Goal: Information Seeking & Learning: Learn about a topic

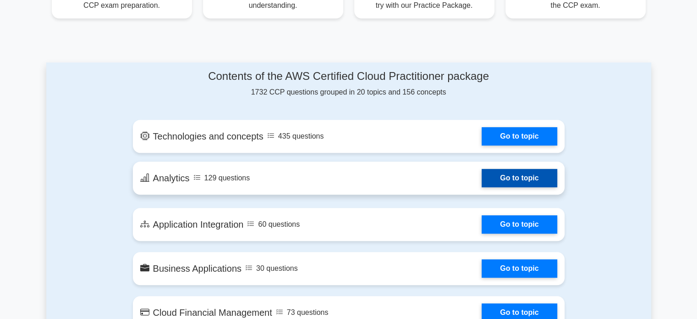
scroll to position [413, 0]
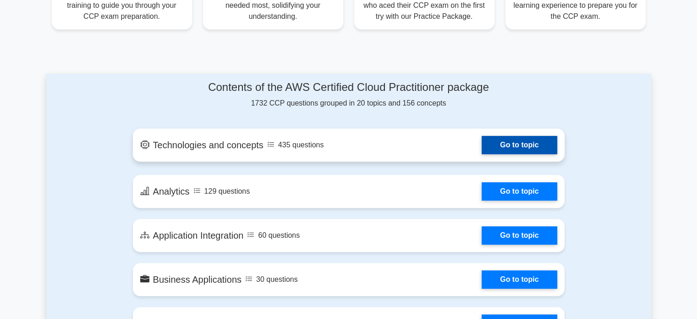
click at [509, 143] on link "Go to topic" at bounding box center [519, 145] width 75 height 18
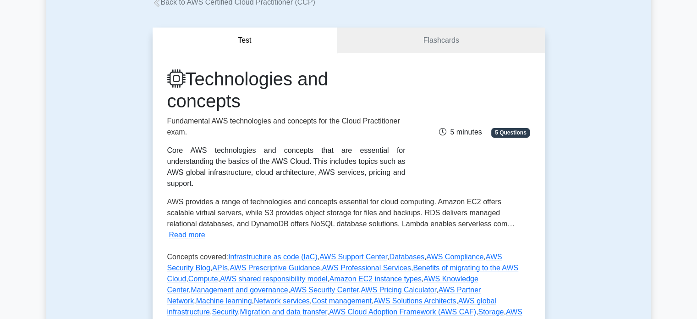
scroll to position [229, 0]
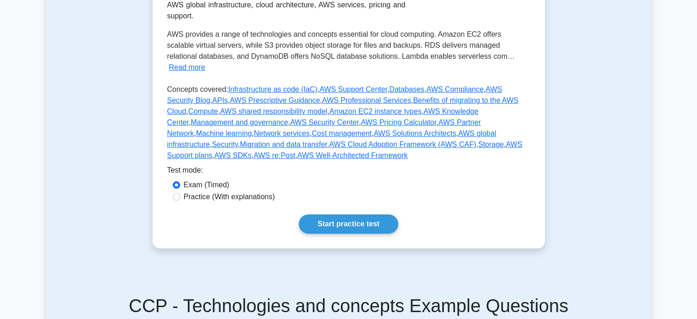
click at [232, 191] on label "Practice (With explanations)" at bounding box center [229, 196] width 91 height 11
click at [180, 193] on input "Practice (With explanations)" at bounding box center [176, 196] width 7 height 7
radio input "true"
click at [326, 214] on link "Start practice test" at bounding box center [348, 223] width 99 height 19
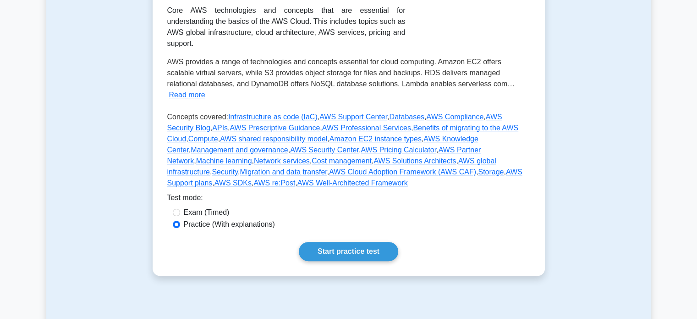
scroll to position [98, 0]
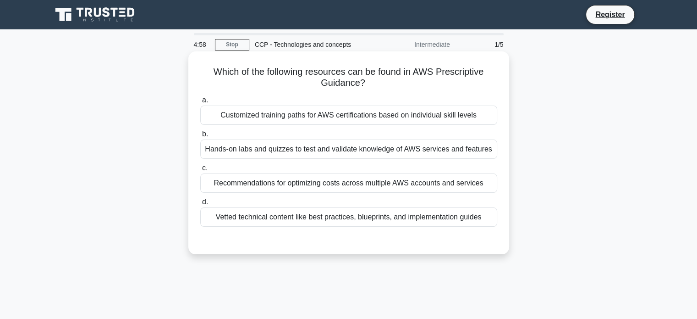
drag, startPoint x: 211, startPoint y: 71, endPoint x: 399, endPoint y: 84, distance: 188.4
click at [399, 84] on h5 "Which of the following resources can be found in AWS Prescriptive Guidance? .sp…" at bounding box center [348, 77] width 299 height 23
drag, startPoint x: 369, startPoint y: 84, endPoint x: 216, endPoint y: 71, distance: 153.7
click at [216, 71] on h5 "Which of the following resources can be found in AWS Prescriptive Guidance? .sp…" at bounding box center [348, 77] width 299 height 23
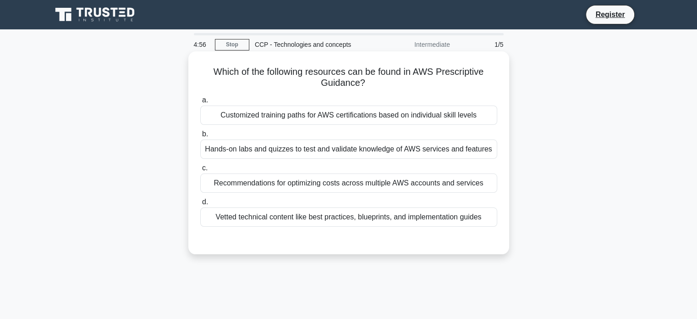
click at [258, 76] on h5 "Which of the following resources can be found in AWS Prescriptive Guidance? .sp…" at bounding box center [348, 77] width 299 height 23
drag, startPoint x: 379, startPoint y: 80, endPoint x: 222, endPoint y: 72, distance: 157.5
click at [222, 72] on h5 "Which of the following resources can be found in AWS Prescriptive Guidance? .sp…" at bounding box center [348, 77] width 299 height 23
click at [273, 99] on label "a. Customized training paths for AWS certifications based on individual skill l…" at bounding box center [348, 109] width 297 height 30
click at [200, 99] on input "a. Customized training paths for AWS certifications based on individual skill l…" at bounding box center [200, 100] width 0 height 6
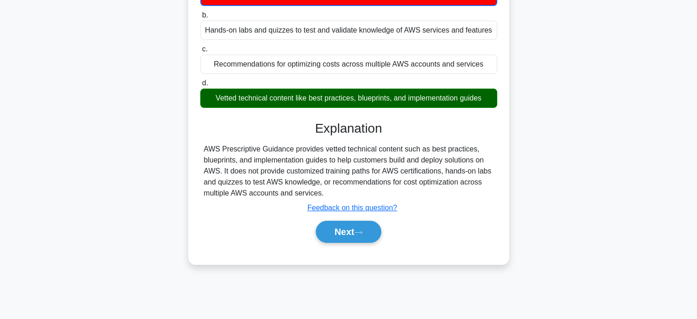
scroll to position [138, 0]
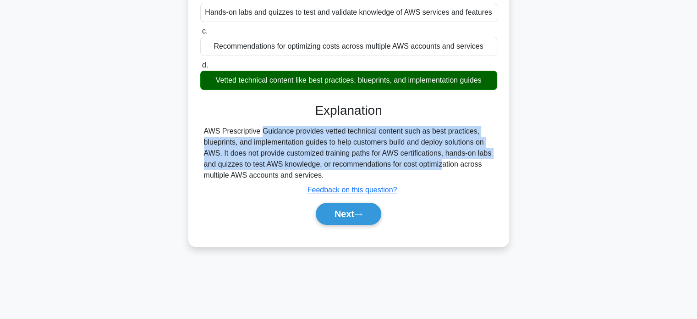
drag, startPoint x: 197, startPoint y: 131, endPoint x: 391, endPoint y: 159, distance: 195.5
click at [391, 159] on div "Which of the following resources can be found in AWS Prescriptive Guidance? .sp…" at bounding box center [349, 79] width 314 height 325
click at [357, 216] on button "Next" at bounding box center [349, 214] width 66 height 22
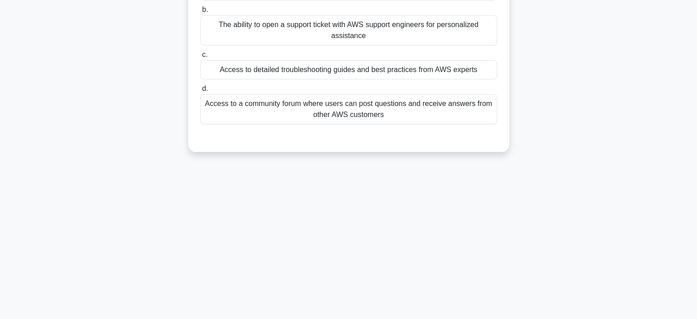
click at [357, 216] on div "4:39 Stop CCP - Technologies and concepts Intermediate 2/5 What is a key benefi…" at bounding box center [348, 124] width 605 height 458
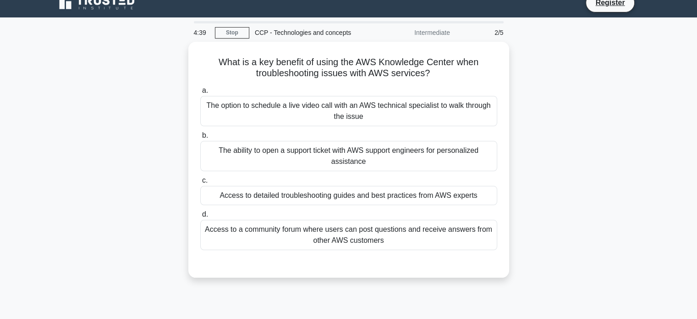
scroll to position [0, 0]
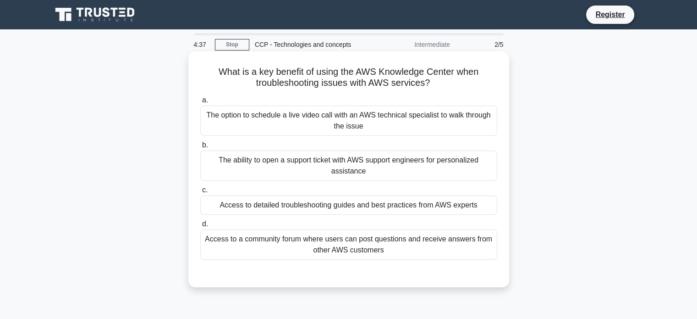
drag, startPoint x: 440, startPoint y: 82, endPoint x: 197, endPoint y: 69, distance: 243.3
click at [197, 69] on div "What is a key benefit of using the AWS Knowledge Center when troubleshooting is…" at bounding box center [349, 169] width 314 height 228
click at [235, 69] on h5 "What is a key benefit of using the AWS Knowledge Center when troubleshooting is…" at bounding box center [348, 77] width 299 height 23
click at [310, 217] on div "a. The option to schedule a live video call with an AWS technical specialist to…" at bounding box center [349, 177] width 308 height 169
click at [323, 207] on div "Access to detailed troubleshooting guides and best practices from AWS experts" at bounding box center [348, 204] width 297 height 19
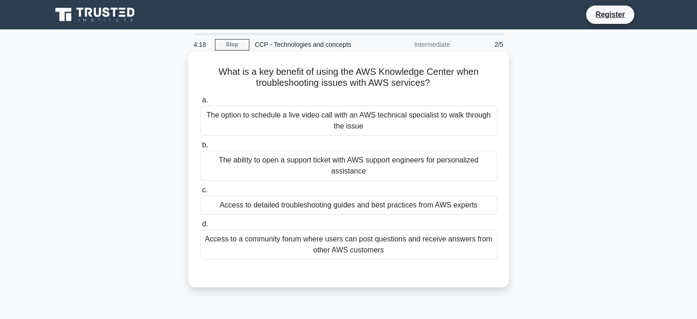
click at [200, 193] on input "c. Access to detailed troubleshooting guides and best practices from AWS experts" at bounding box center [200, 190] width 0 height 6
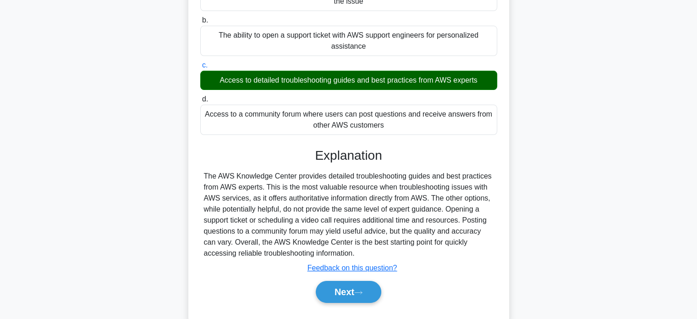
scroll to position [176, 0]
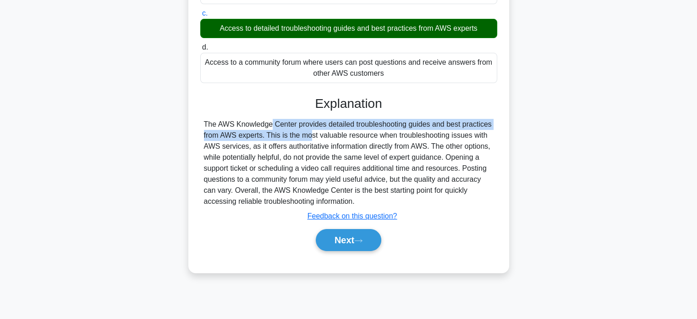
drag, startPoint x: 198, startPoint y: 129, endPoint x: 259, endPoint y: 134, distance: 60.7
click at [259, 134] on div "What is a key benefit of using the AWS Knowledge Center when troubleshooting is…" at bounding box center [349, 74] width 314 height 390
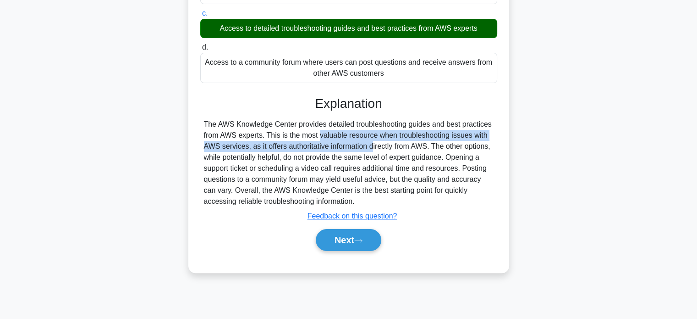
drag, startPoint x: 266, startPoint y: 134, endPoint x: 317, endPoint y: 143, distance: 52.2
click at [317, 143] on div "The AWS Knowledge Center provides detailed troubleshooting guides and best prac…" at bounding box center [349, 163] width 290 height 88
click at [376, 236] on button "Next" at bounding box center [349, 240] width 66 height 22
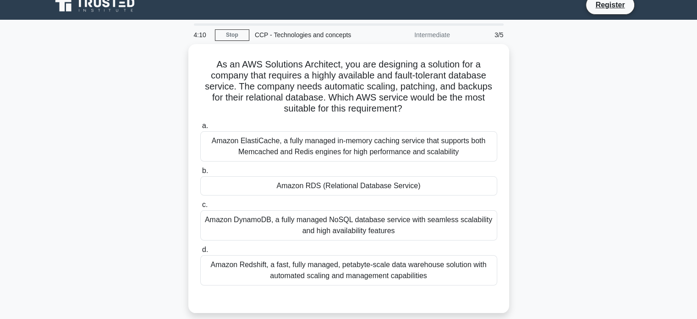
scroll to position [0, 0]
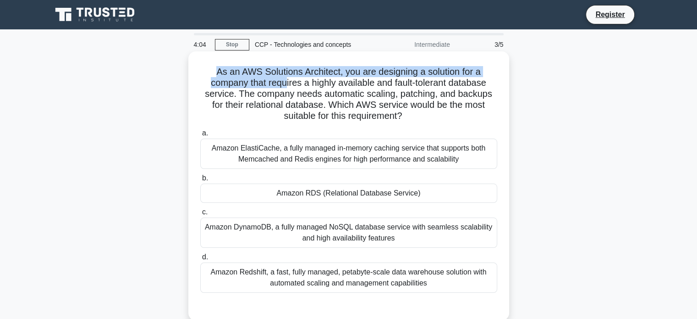
drag, startPoint x: 213, startPoint y: 70, endPoint x: 286, endPoint y: 85, distance: 74.4
click at [286, 85] on h5 "As an AWS Solutions Architect, you are designing a solution for a company that …" at bounding box center [348, 94] width 299 height 56
drag, startPoint x: 246, startPoint y: 94, endPoint x: 419, endPoint y: 123, distance: 175.7
click at [419, 123] on div "As an AWS Solutions Architect, you are designing a solution for a company that …" at bounding box center [349, 185] width 314 height 261
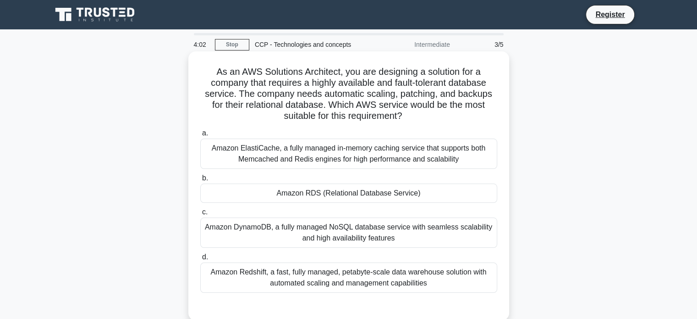
click at [418, 123] on div "As an AWS Solutions Architect, you are designing a solution for a company that …" at bounding box center [349, 185] width 314 height 261
drag, startPoint x: 389, startPoint y: 107, endPoint x: 217, endPoint y: 76, distance: 174.7
click at [218, 75] on h5 "As an AWS Solutions Architect, you are designing a solution for a company that …" at bounding box center [348, 94] width 299 height 56
click at [202, 80] on h5 "As an AWS Solutions Architect, you are designing a solution for a company that …" at bounding box center [348, 94] width 299 height 56
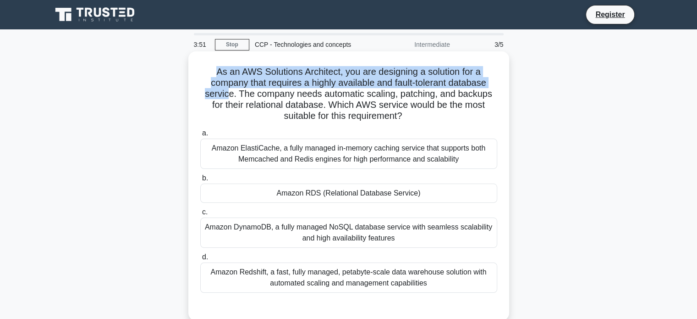
drag, startPoint x: 213, startPoint y: 64, endPoint x: 227, endPoint y: 98, distance: 37.0
click at [227, 98] on div "As an AWS Solutions Architect, you are designing a solution for a company that …" at bounding box center [349, 185] width 314 height 261
drag, startPoint x: 233, startPoint y: 95, endPoint x: 420, endPoint y: 117, distance: 188.7
click at [413, 116] on h5 "As an AWS Solutions Architect, you are designing a solution for a company that …" at bounding box center [348, 94] width 299 height 56
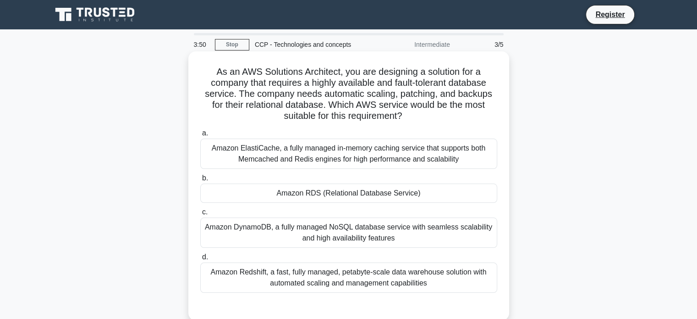
click at [422, 117] on h5 "As an AWS Solutions Architect, you are designing a solution for a company that …" at bounding box center [348, 94] width 299 height 56
click at [337, 156] on div "Amazon ElastiCache, a fully managed in-memory caching service that supports bot…" at bounding box center [348, 153] width 297 height 30
click at [200, 136] on input "a. Amazon ElastiCache, a fully managed in-memory caching service that supports …" at bounding box center [200, 133] width 0 height 6
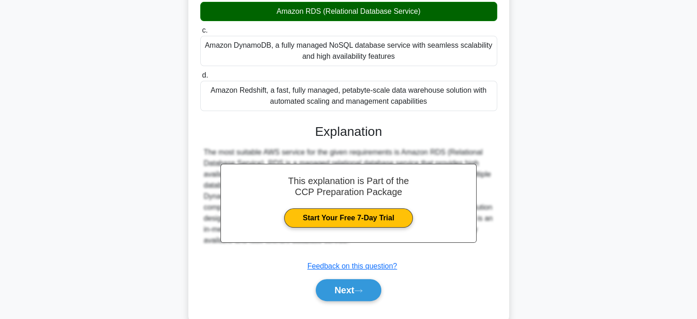
scroll to position [203, 0]
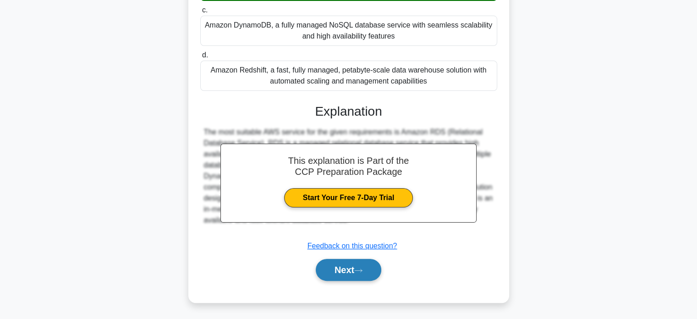
click at [365, 274] on button "Next" at bounding box center [349, 270] width 66 height 22
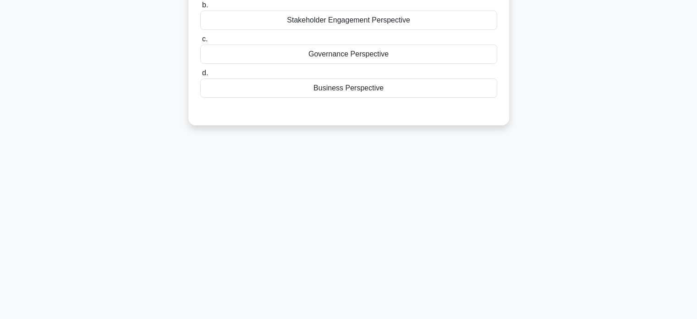
scroll to position [0, 0]
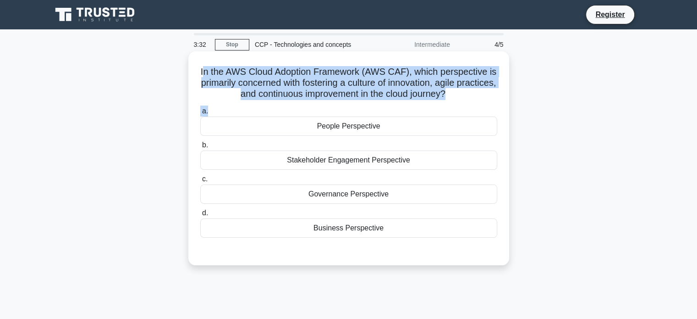
drag, startPoint x: 208, startPoint y: 70, endPoint x: 481, endPoint y: 102, distance: 275.1
click at [481, 102] on div "In the AWS Cloud Adoption Framework (AWS CAF), which perspective is primarily c…" at bounding box center [349, 158] width 314 height 206
click at [480, 102] on div "In the AWS Cloud Adoption Framework (AWS CAF), which perspective is primarily c…" at bounding box center [349, 158] width 314 height 206
click at [457, 93] on icon ".spinner_0XTQ{transform-origin:center;animation:spinner_y6GP .75s linear infini…" at bounding box center [451, 94] width 11 height 11
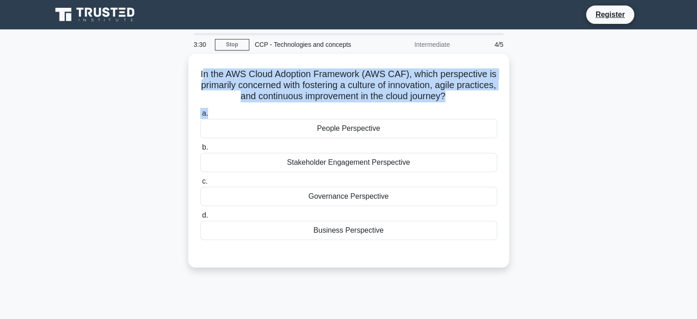
drag, startPoint x: 462, startPoint y: 93, endPoint x: 147, endPoint y: 66, distance: 316.6
click at [147, 66] on div "In the AWS Cloud Adoption Framework (AWS CAF), which perspective is primarily c…" at bounding box center [348, 166] width 605 height 225
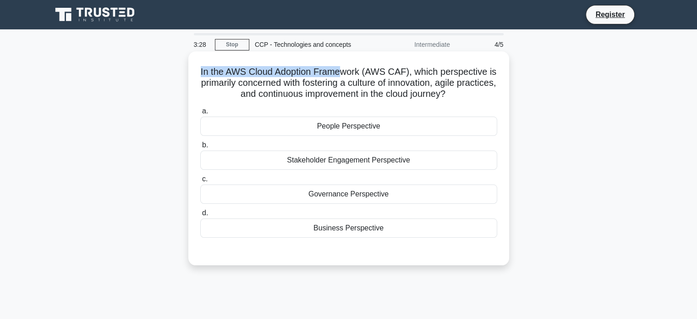
drag, startPoint x: 204, startPoint y: 71, endPoint x: 357, endPoint y: 69, distance: 153.1
click at [351, 70] on h5 "In the AWS Cloud Adoption Framework (AWS CAF), which perspective is primarily c…" at bounding box center [348, 83] width 299 height 34
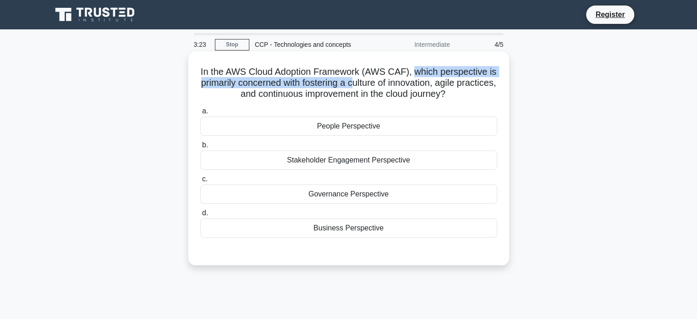
drag, startPoint x: 420, startPoint y: 69, endPoint x: 377, endPoint y: 85, distance: 46.1
click at [377, 85] on h5 "In the AWS Cloud Adoption Framework (AWS CAF), which perspective is primarily c…" at bounding box center [348, 83] width 299 height 34
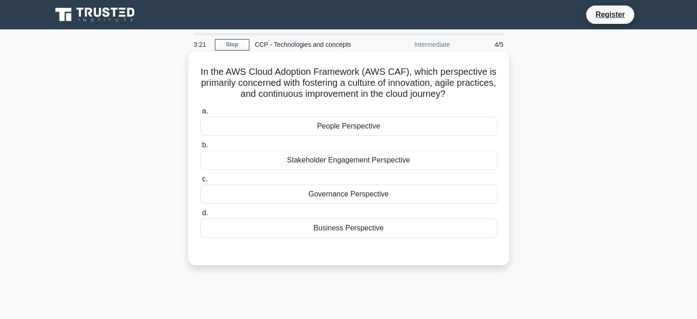
click at [438, 98] on h5 "In the AWS Cloud Adoption Framework (AWS CAF), which perspective is primarily c…" at bounding box center [348, 83] width 299 height 34
click at [378, 175] on label "c. Governance Perspective" at bounding box center [348, 188] width 297 height 30
click at [200, 176] on input "c. Governance Perspective" at bounding box center [200, 179] width 0 height 6
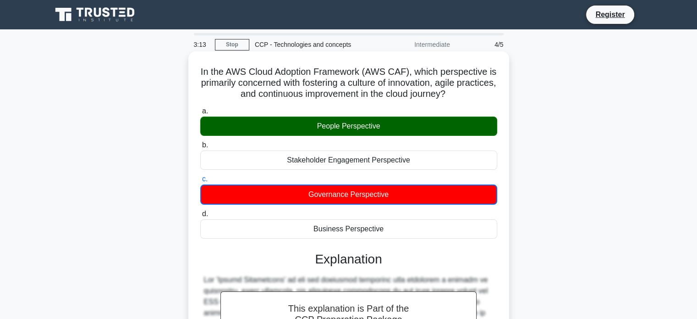
click at [379, 163] on div "Stakeholder Engagement Perspective" at bounding box center [348, 159] width 297 height 19
click at [200, 148] on input "b. Stakeholder Engagement Perspective" at bounding box center [200, 145] width 0 height 6
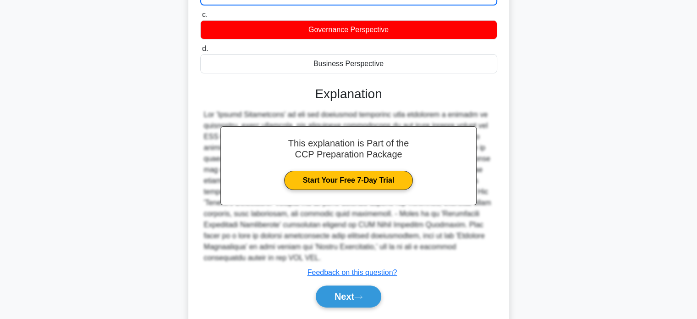
scroll to position [192, 0]
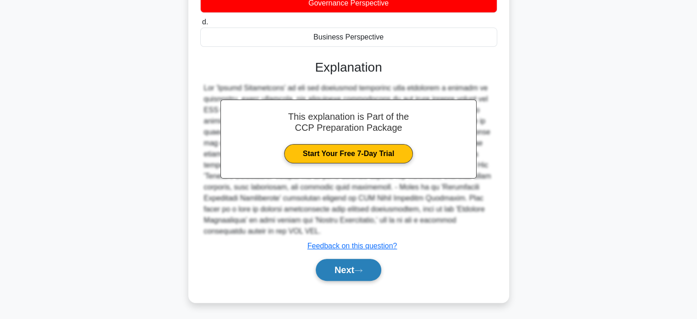
click at [365, 263] on button "Next" at bounding box center [349, 270] width 66 height 22
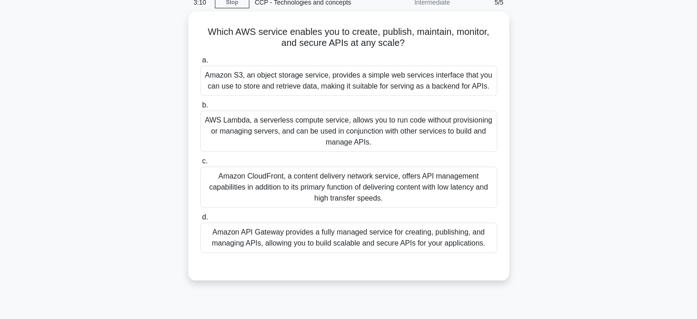
scroll to position [0, 0]
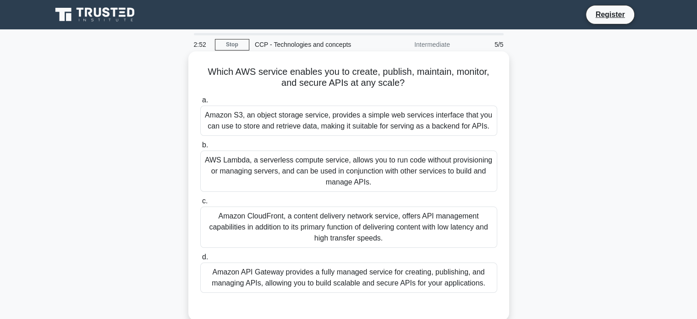
click at [401, 276] on div "Amazon API Gateway provides a fully managed service for creating, publishing, a…" at bounding box center [348, 277] width 297 height 30
click at [200, 260] on input "d. Amazon API Gateway provides a fully managed service for creating, publishing…" at bounding box center [200, 257] width 0 height 6
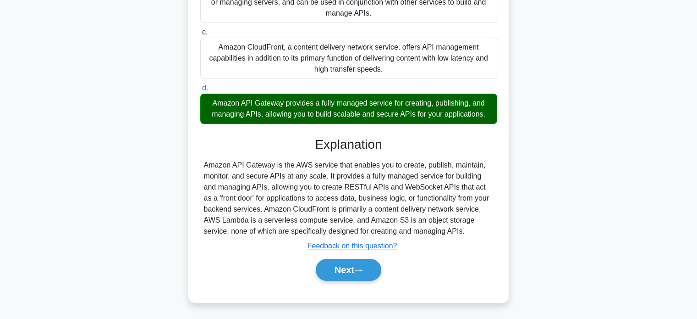
scroll to position [176, 0]
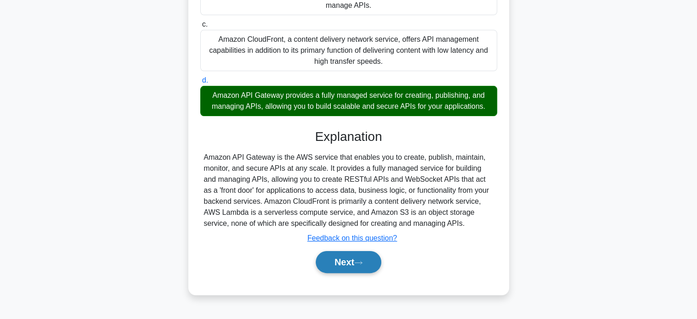
click at [328, 267] on button "Next" at bounding box center [349, 262] width 66 height 22
